Goal: Transaction & Acquisition: Purchase product/service

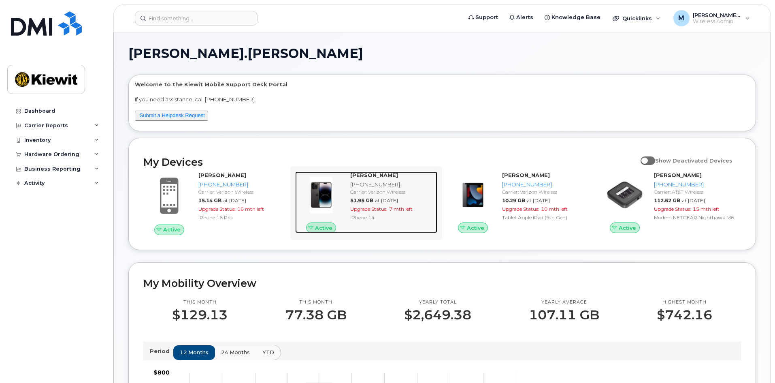
click at [367, 185] on div "901-229-0464" at bounding box center [392, 185] width 84 height 8
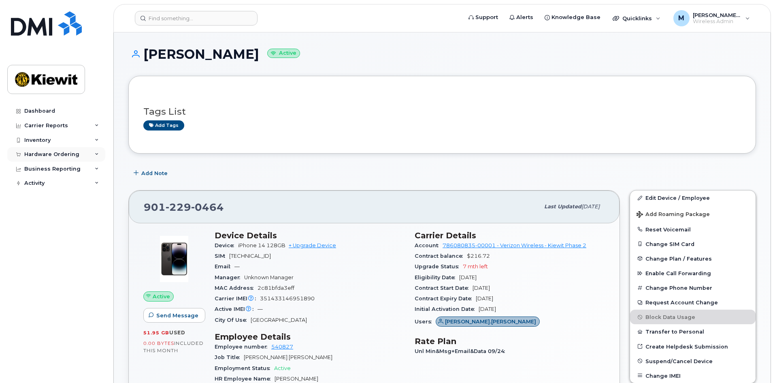
click at [61, 153] on div "Hardware Ordering" at bounding box center [51, 154] width 55 height 6
click at [59, 187] on link "Orders" at bounding box center [63, 184] width 84 height 15
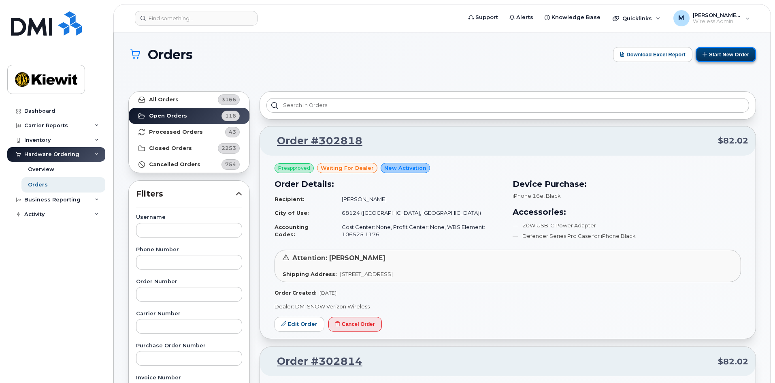
click at [721, 53] on button "Start New Order" at bounding box center [726, 54] width 60 height 15
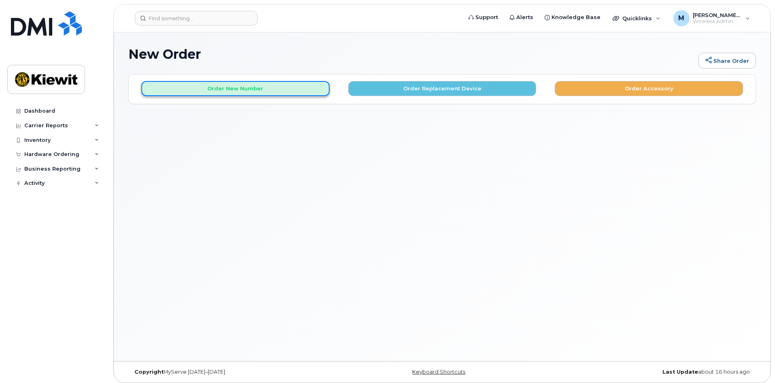
click at [212, 89] on button "Order New Number" at bounding box center [235, 88] width 188 height 15
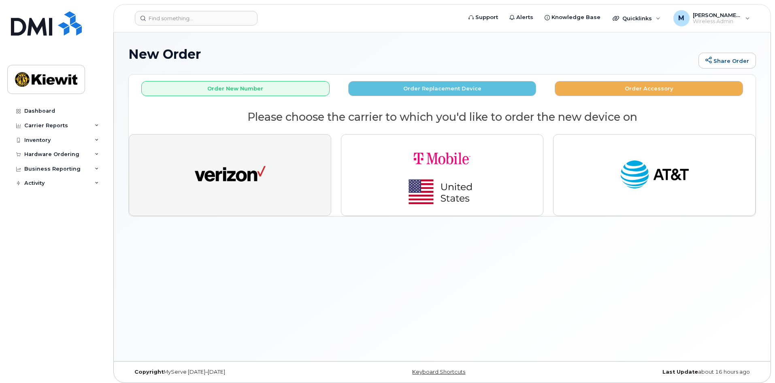
click at [234, 160] on img "button" at bounding box center [230, 175] width 71 height 36
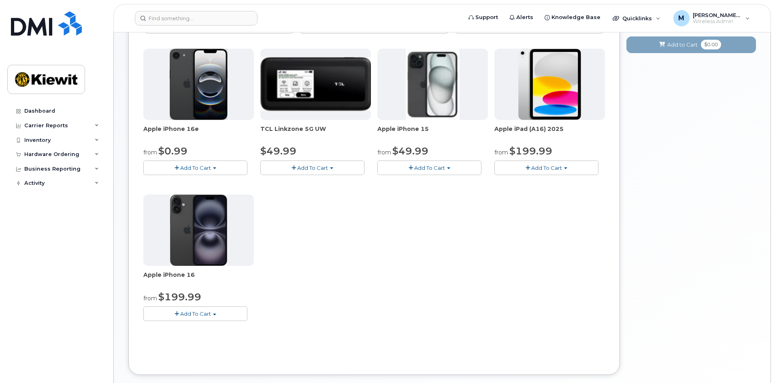
scroll to position [122, 0]
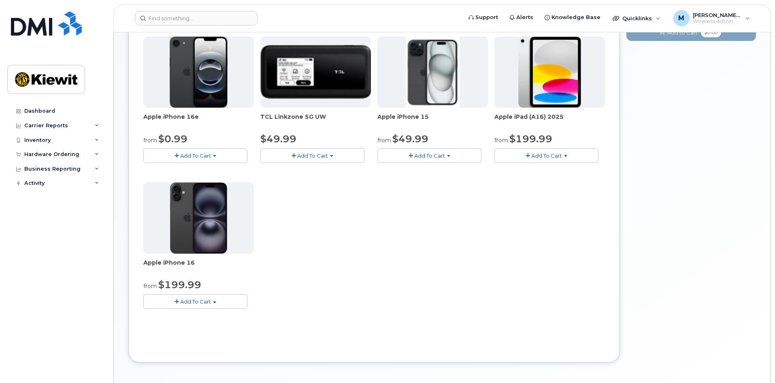
click at [195, 303] on span "Add To Cart" at bounding box center [195, 301] width 31 height 6
click at [449, 151] on button "Add To Cart" at bounding box center [430, 155] width 104 height 14
click at [182, 152] on span "Add To Cart" at bounding box center [195, 155] width 31 height 6
click at [440, 268] on div "Apple iPhone 16e from $0.99 Add To Cart $0.99 - 2 Year Activation (128GB) $599.…" at bounding box center [374, 178] width 462 height 285
click at [196, 303] on span "Add To Cart" at bounding box center [195, 301] width 31 height 6
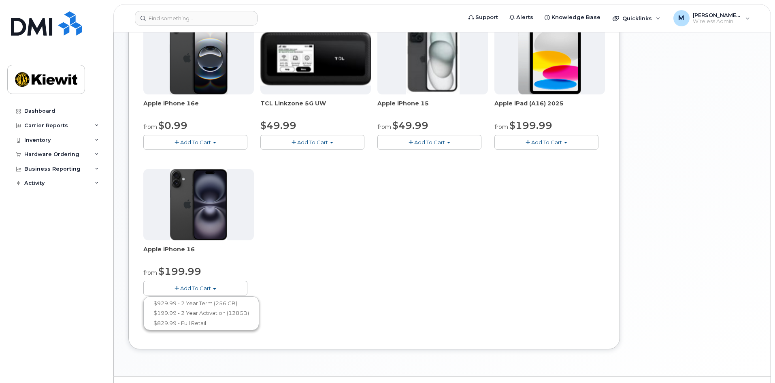
scroll to position [0, 0]
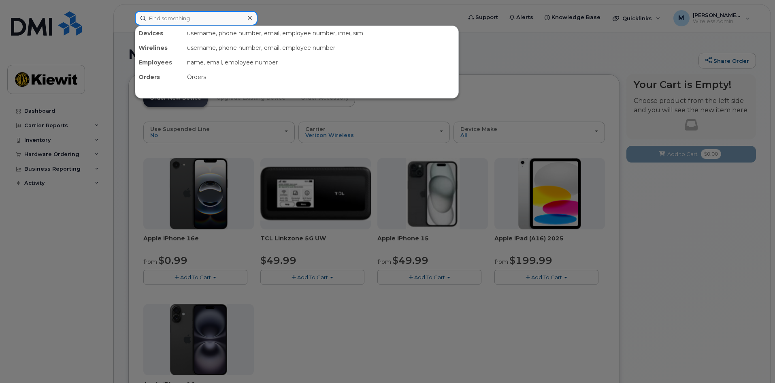
click at [156, 17] on input at bounding box center [196, 18] width 123 height 15
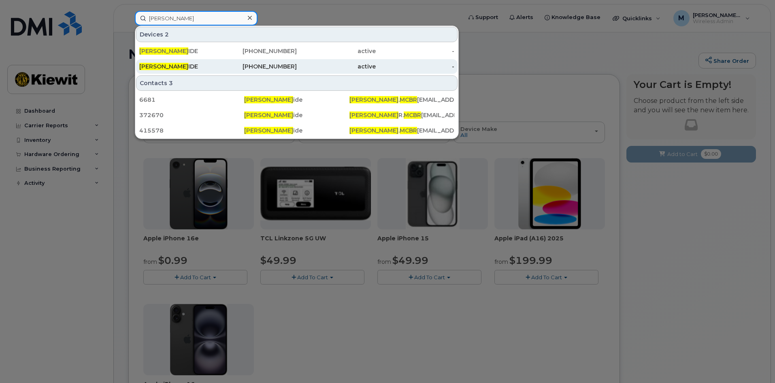
type input "patrick mcbr"
click at [265, 68] on div "786-750-3181" at bounding box center [257, 66] width 79 height 8
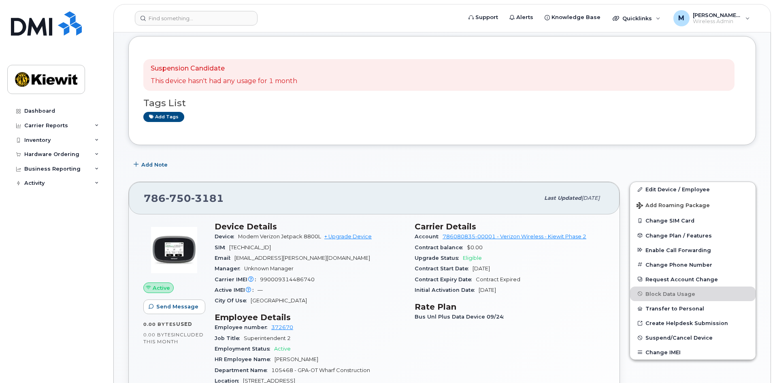
scroll to position [162, 0]
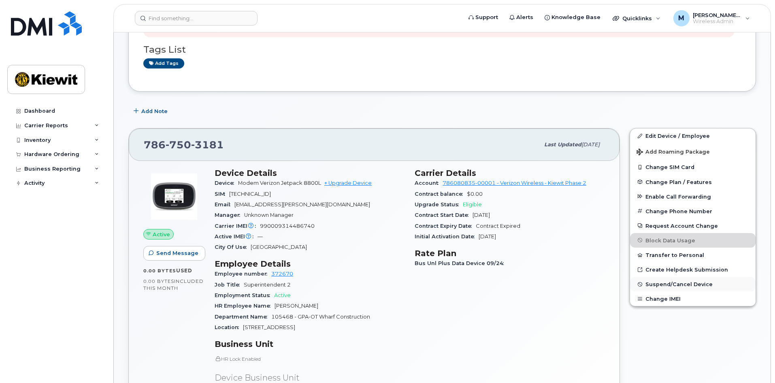
click at [662, 284] on span "Suspend/Cancel Device" at bounding box center [679, 284] width 67 height 6
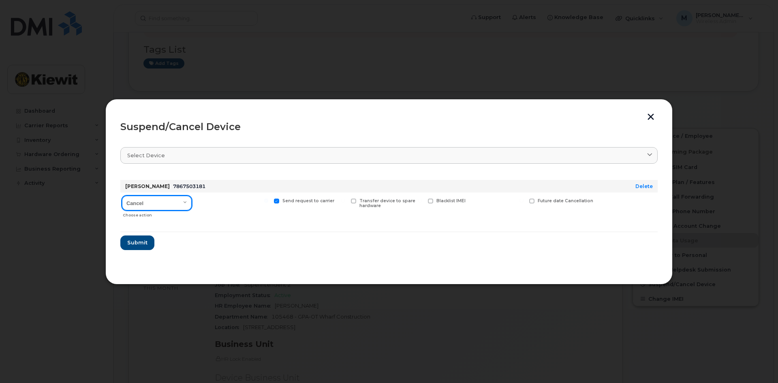
click at [163, 203] on select "Cancel Suspend - Reduced Rate Suspend - Full Rate Suspend - Lost Device/Stolen …" at bounding box center [157, 203] width 70 height 15
click at [122, 196] on select "Cancel Suspend - Reduced Rate Suspend - Full Rate Suspend - Lost Device/Stolen …" at bounding box center [157, 203] width 70 height 15
click at [125, 247] on button "Submit" at bounding box center [136, 242] width 33 height 15
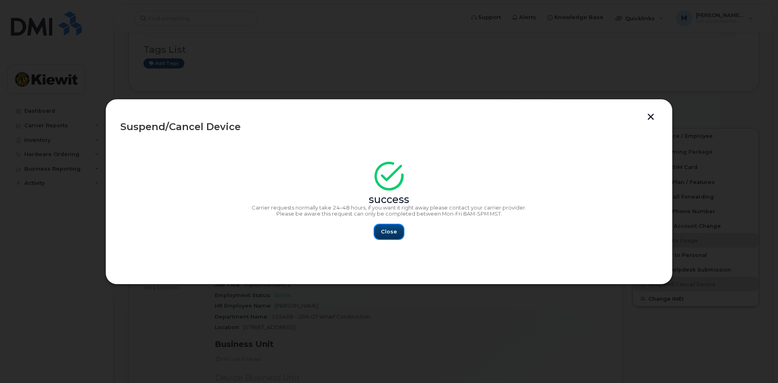
click at [393, 233] on span "Close" at bounding box center [389, 232] width 16 height 8
